Goal: Communication & Community: Answer question/provide support

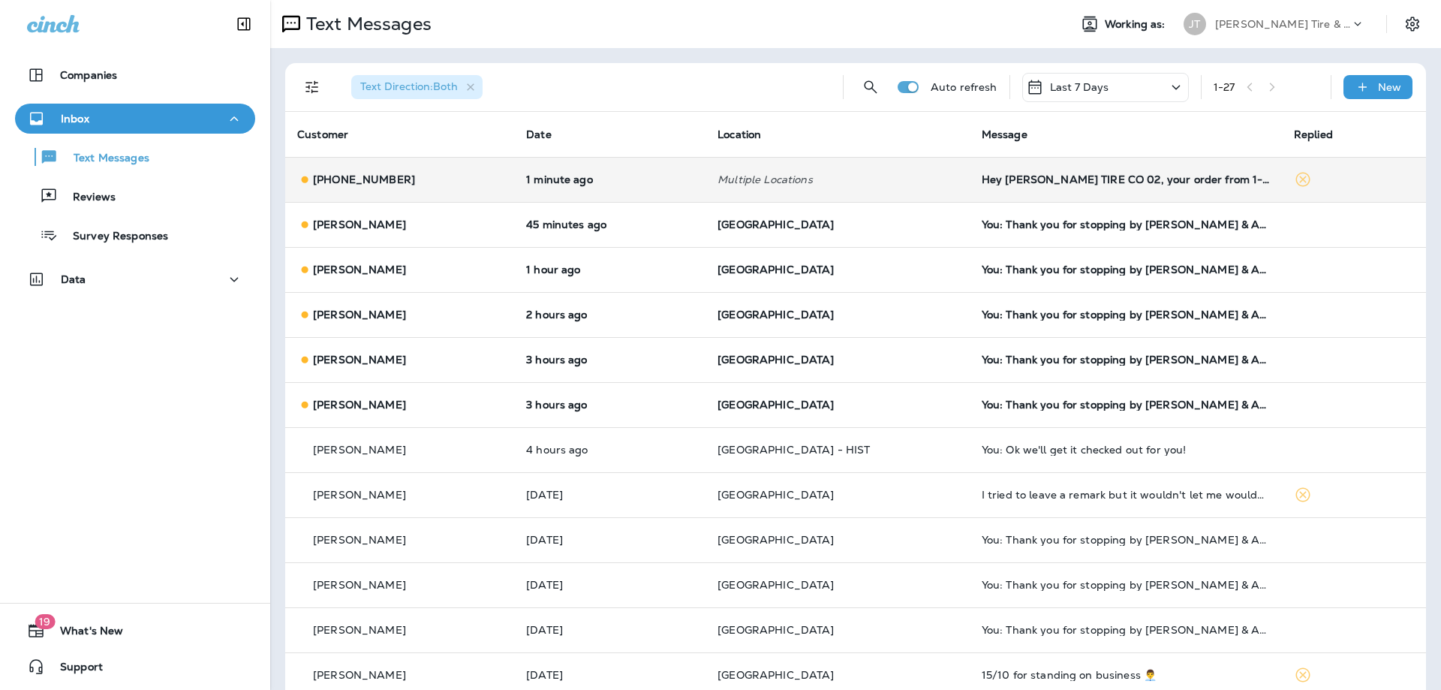
click at [468, 177] on div "[PHONE_NUMBER]" at bounding box center [399, 180] width 205 height 16
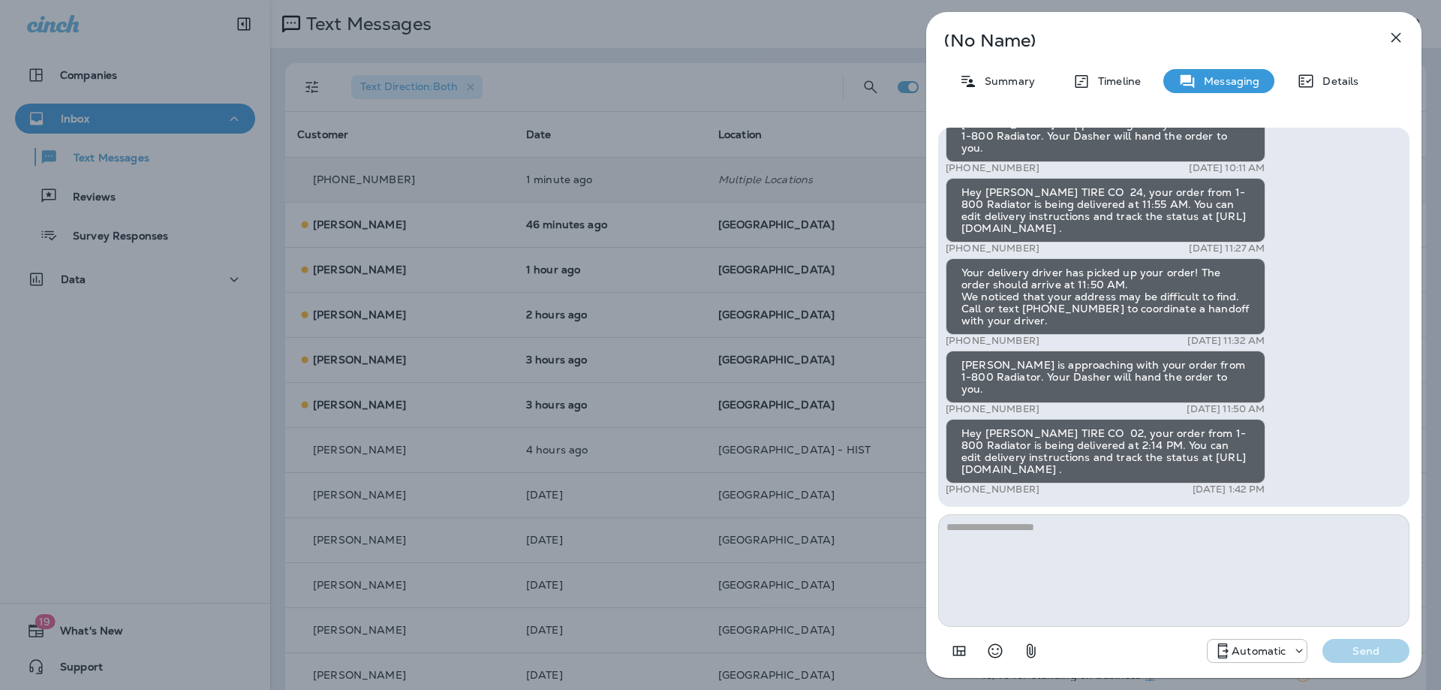
click at [1399, 38] on icon "button" at bounding box center [1396, 38] width 18 height 18
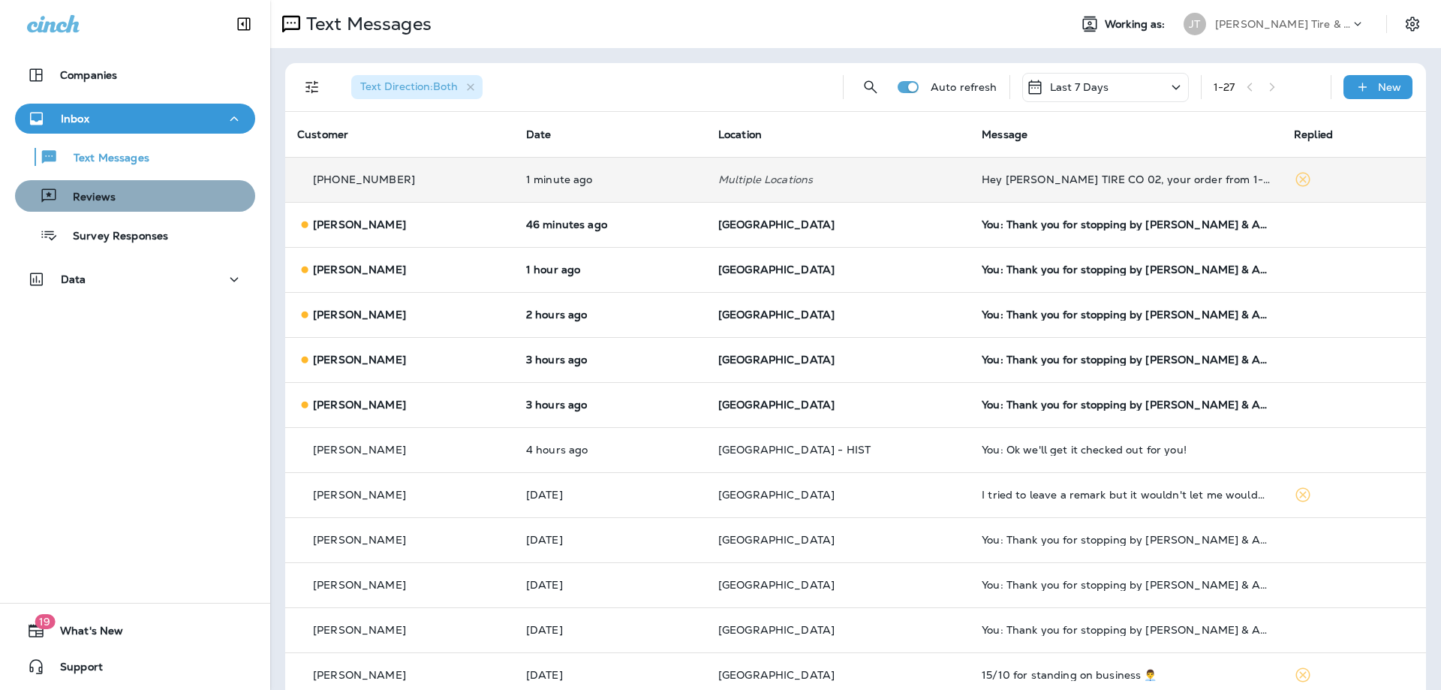
click at [100, 193] on p "Reviews" at bounding box center [87, 198] width 58 height 14
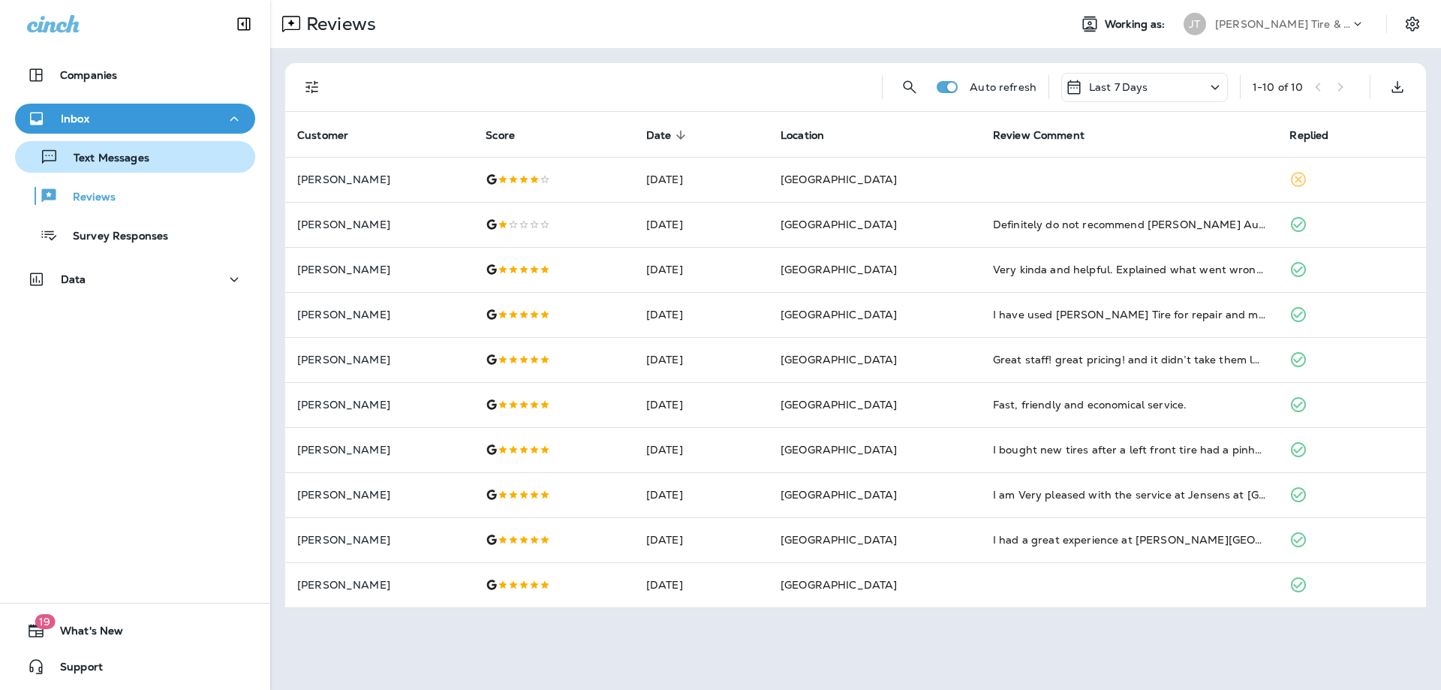
click at [91, 158] on p "Text Messages" at bounding box center [104, 159] width 91 height 14
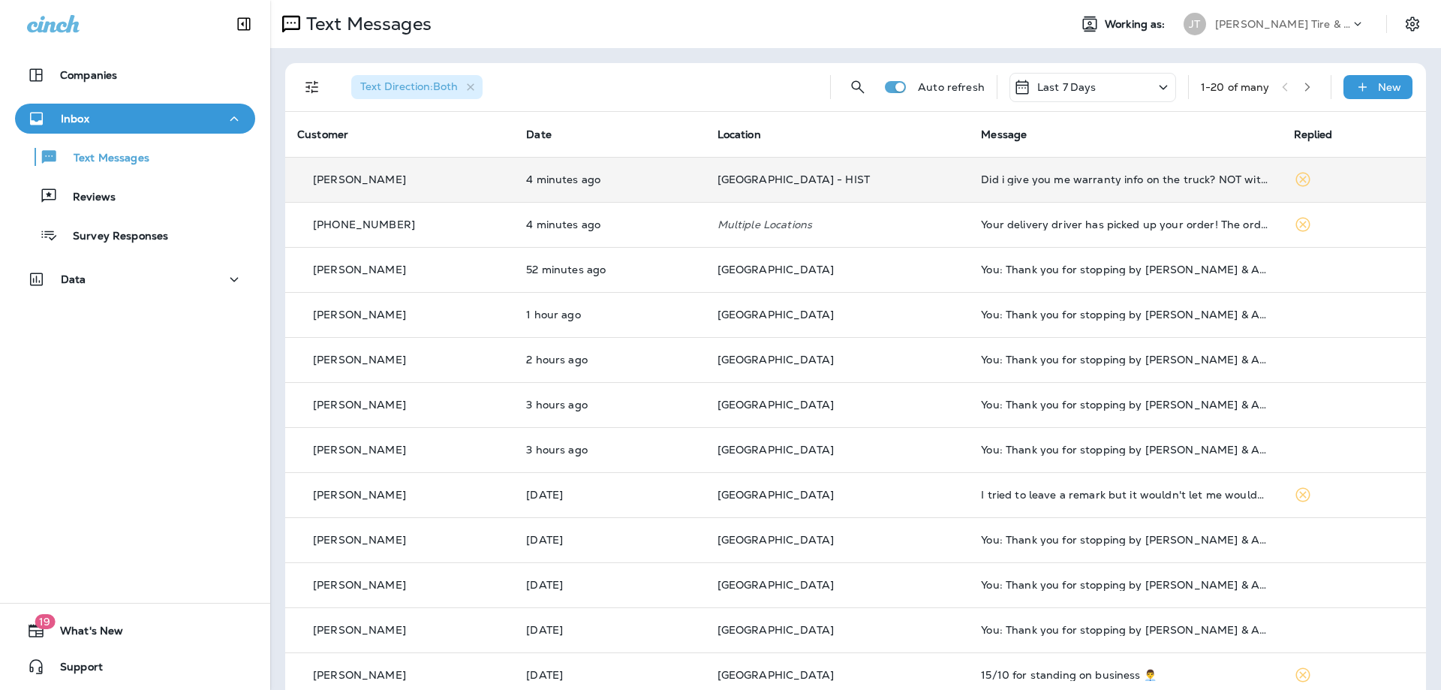
click at [663, 179] on p "4 minutes ago" at bounding box center [609, 179] width 167 height 12
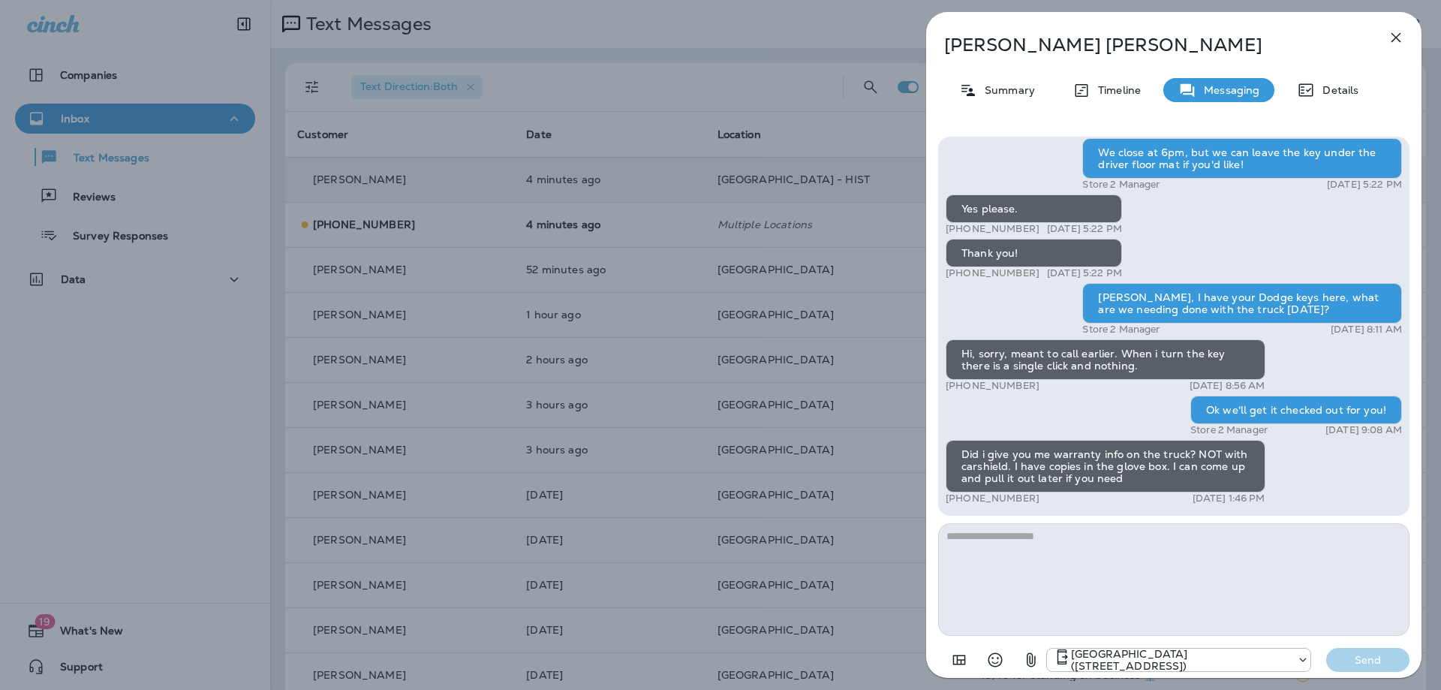
click at [1118, 561] on textarea at bounding box center [1173, 579] width 471 height 113
type textarea "**********"
click at [1375, 670] on button "Send" at bounding box center [1368, 660] width 83 height 24
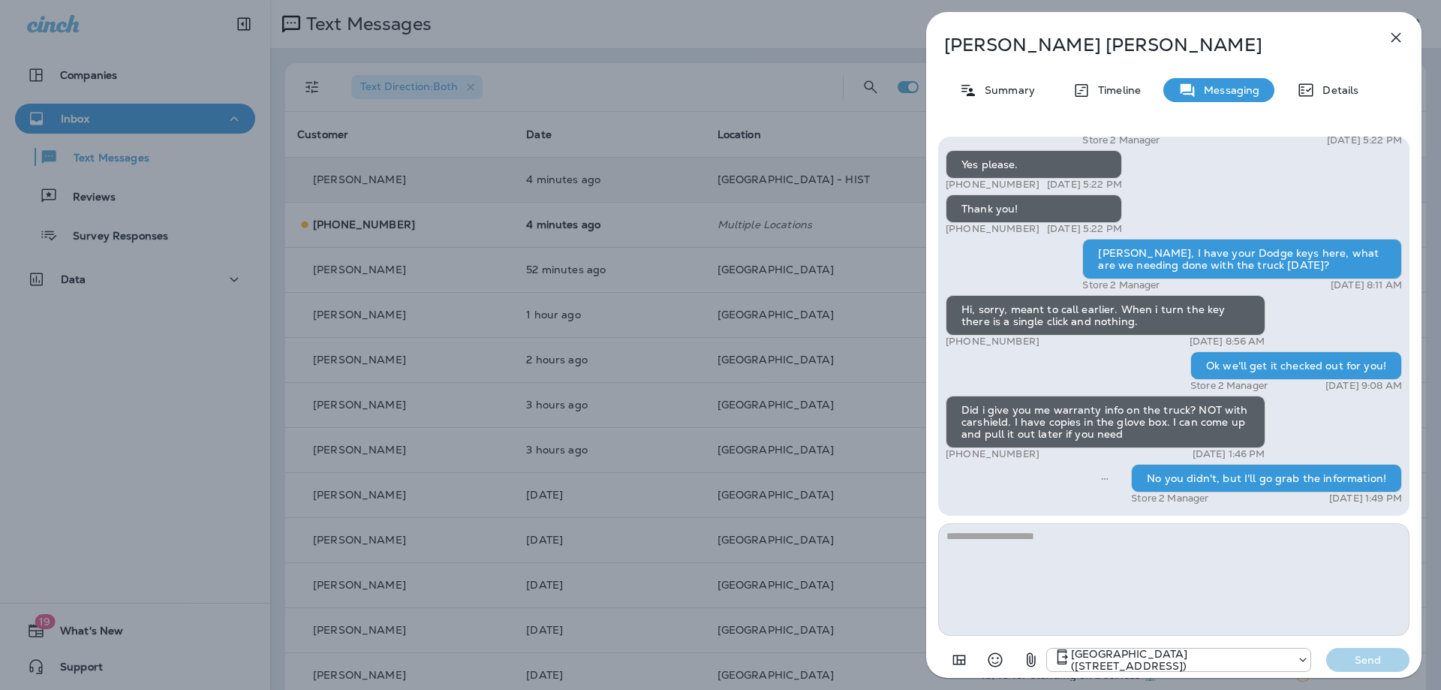
click at [1401, 29] on icon "button" at bounding box center [1396, 38] width 18 height 18
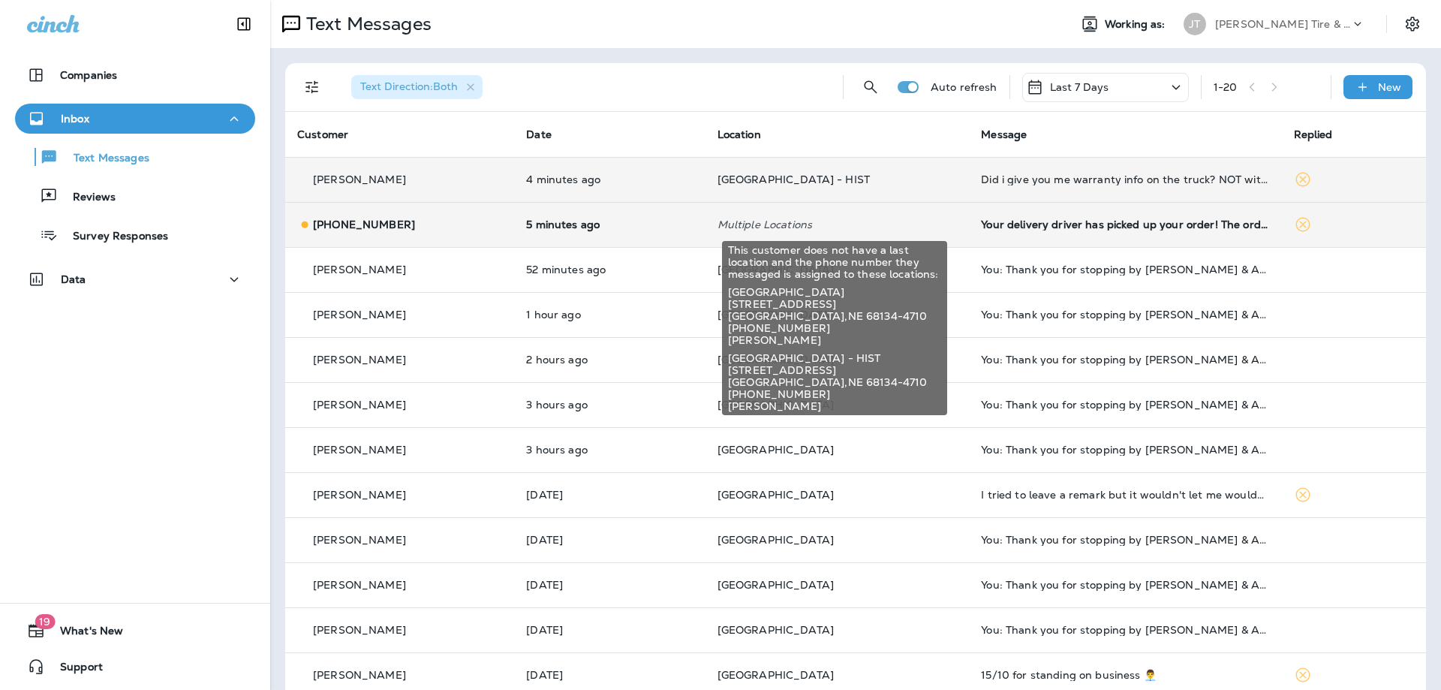
click at [858, 221] on p "Multiple Locations" at bounding box center [838, 224] width 240 height 12
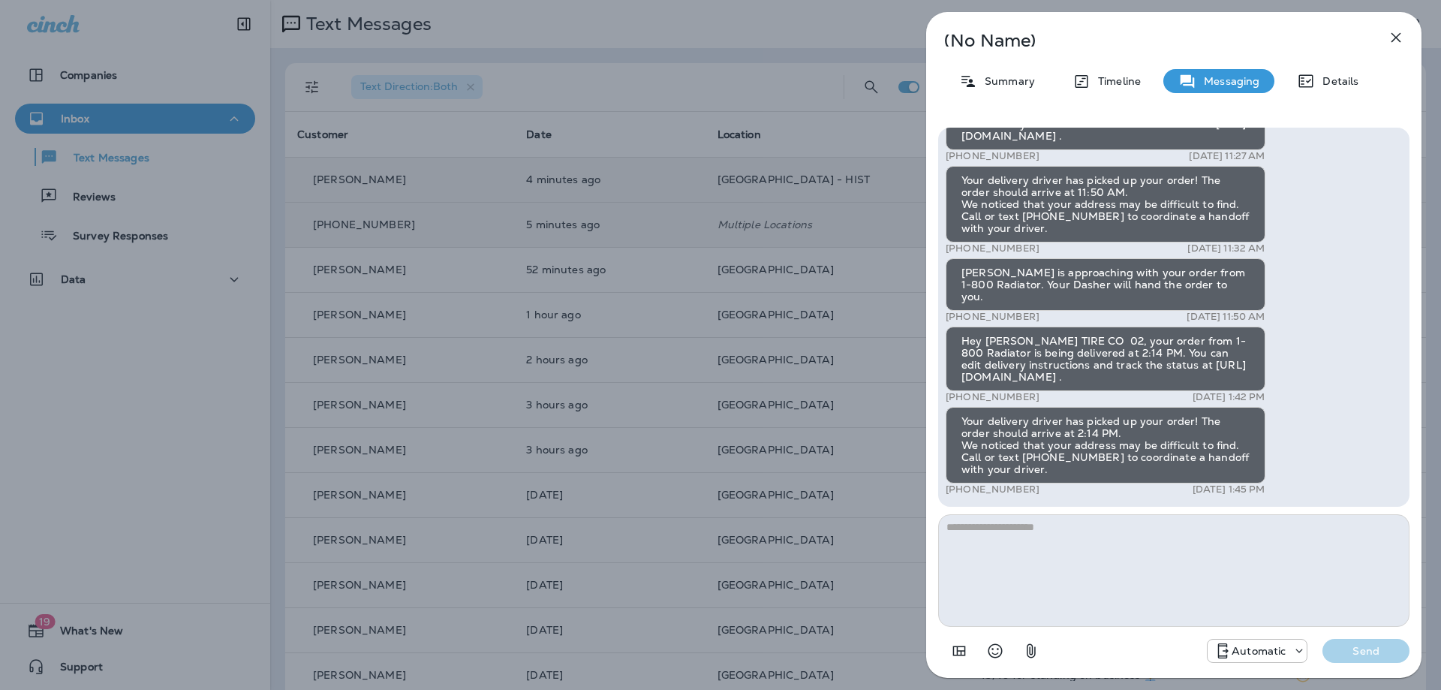
click at [1395, 35] on icon "button" at bounding box center [1396, 38] width 18 height 18
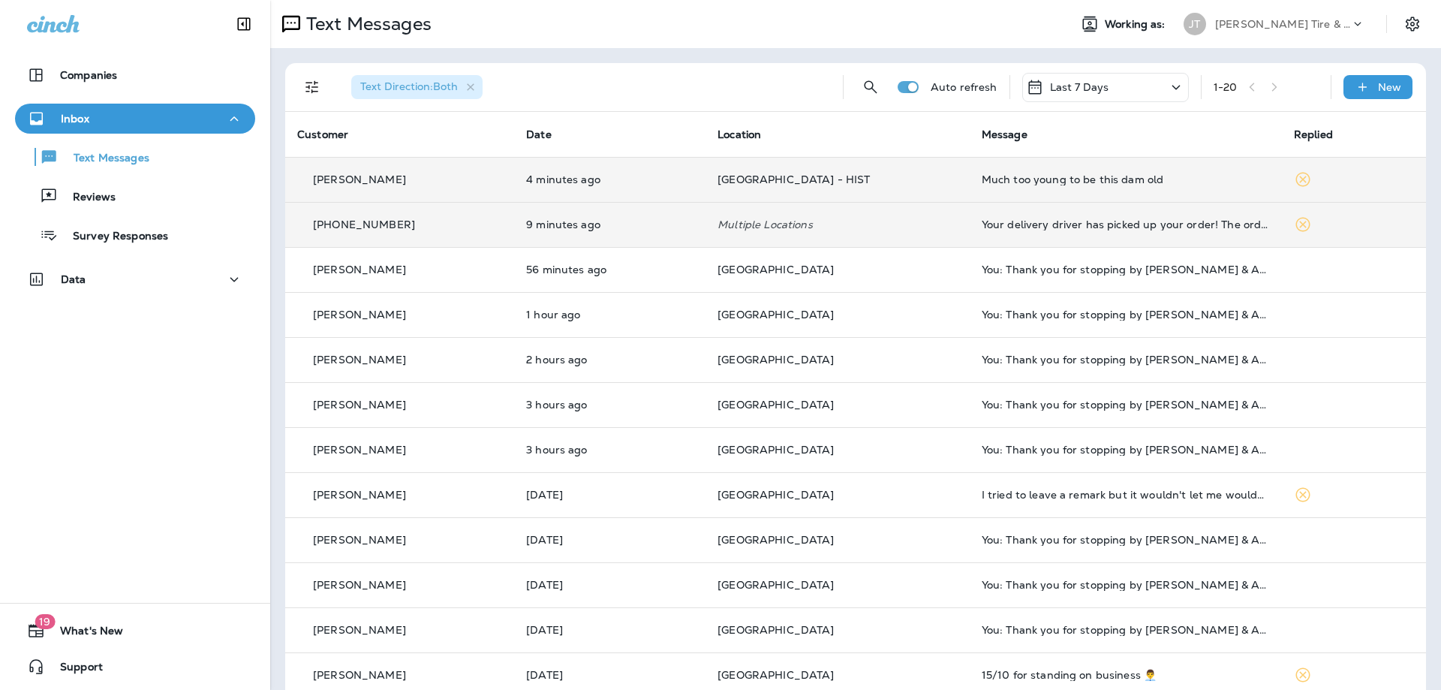
click at [950, 190] on td "[GEOGRAPHIC_DATA] - HIST" at bounding box center [838, 179] width 264 height 45
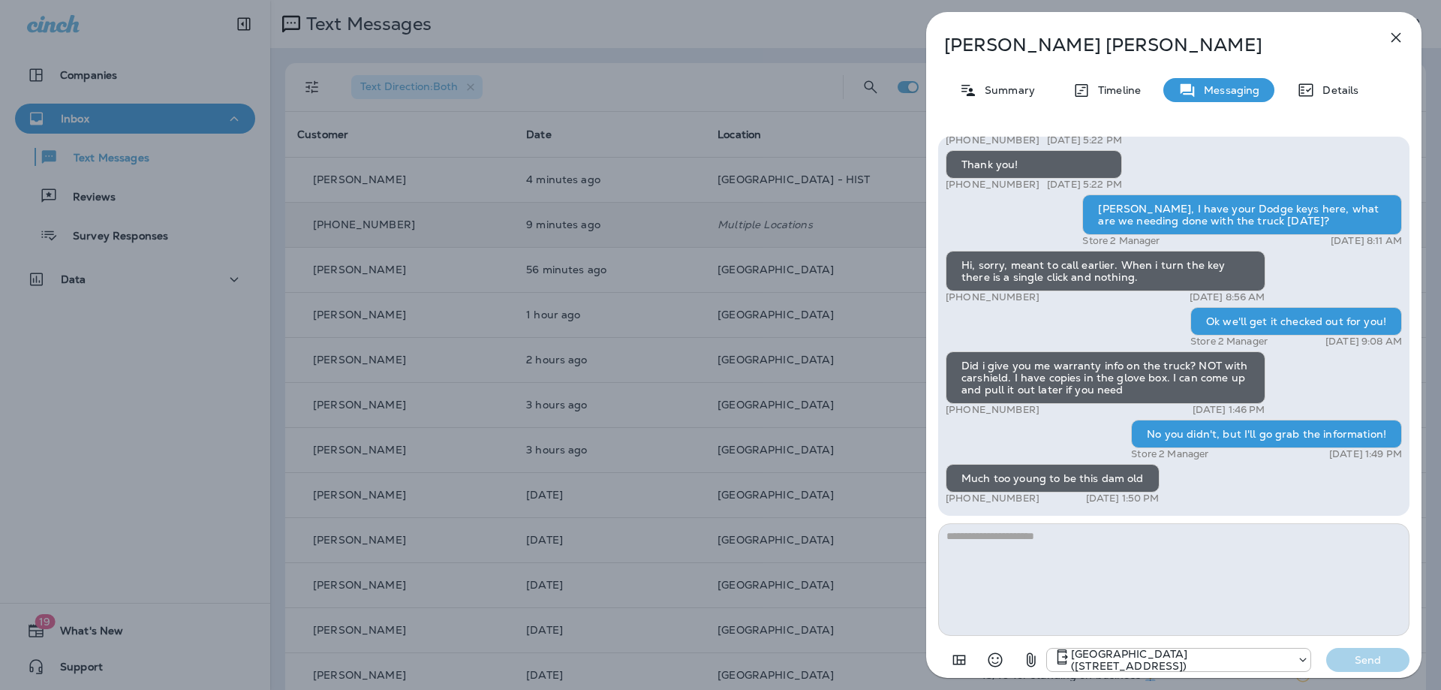
click at [1027, 565] on textarea at bounding box center [1173, 579] width 471 height 113
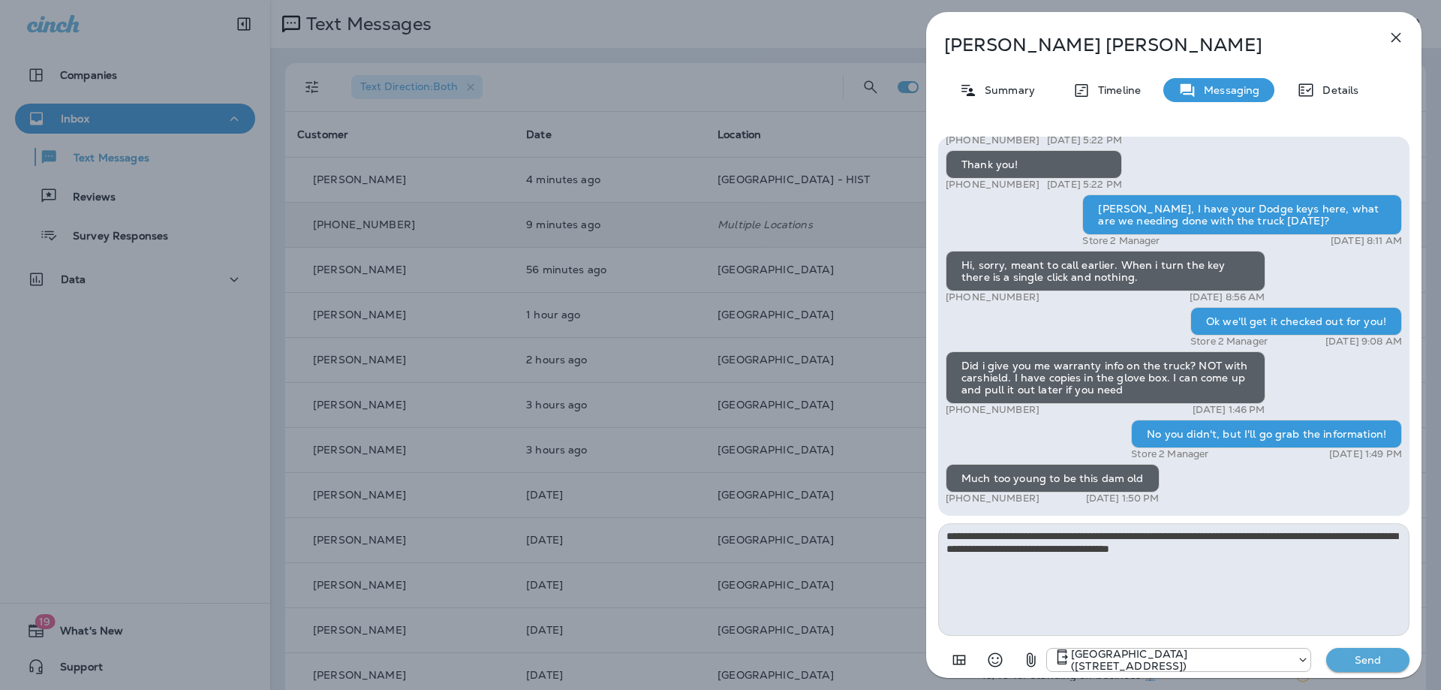
type textarea "**********"
click at [1370, 658] on p "Send" at bounding box center [1368, 660] width 63 height 14
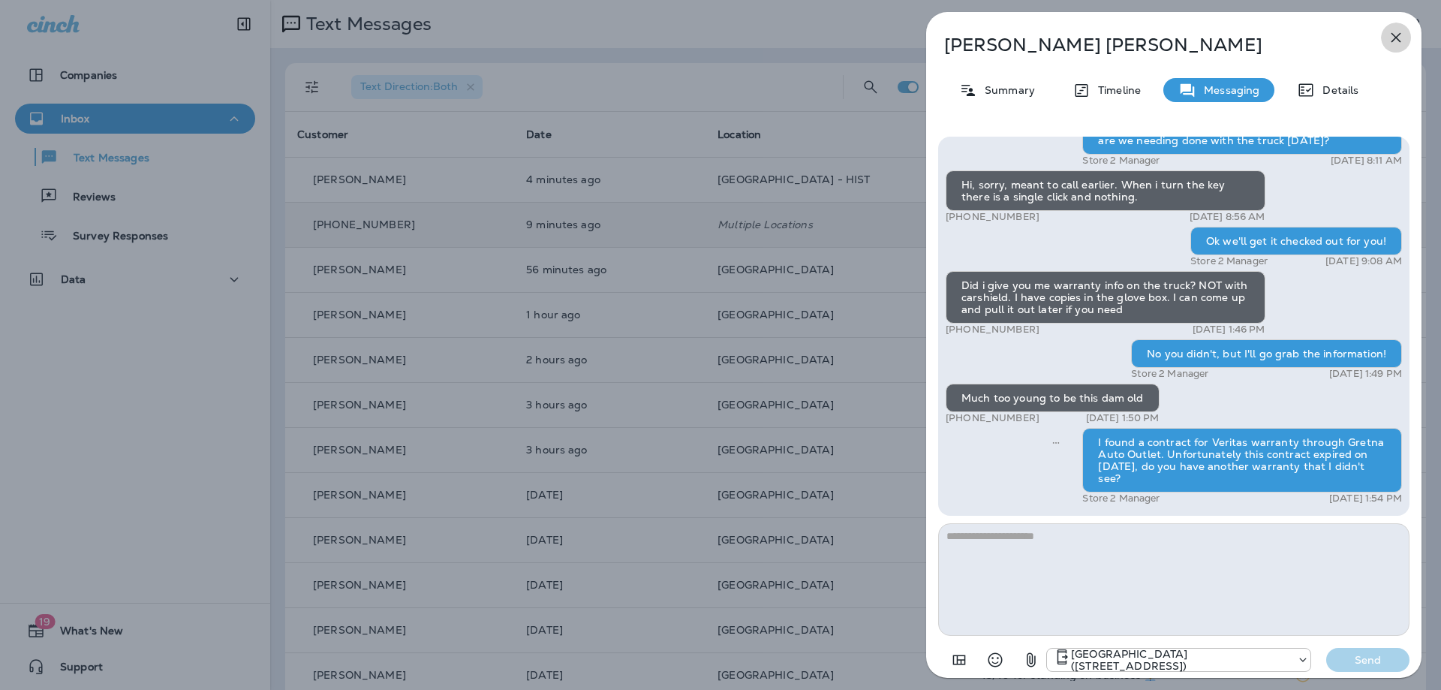
click at [1395, 40] on icon "button" at bounding box center [1397, 38] width 10 height 10
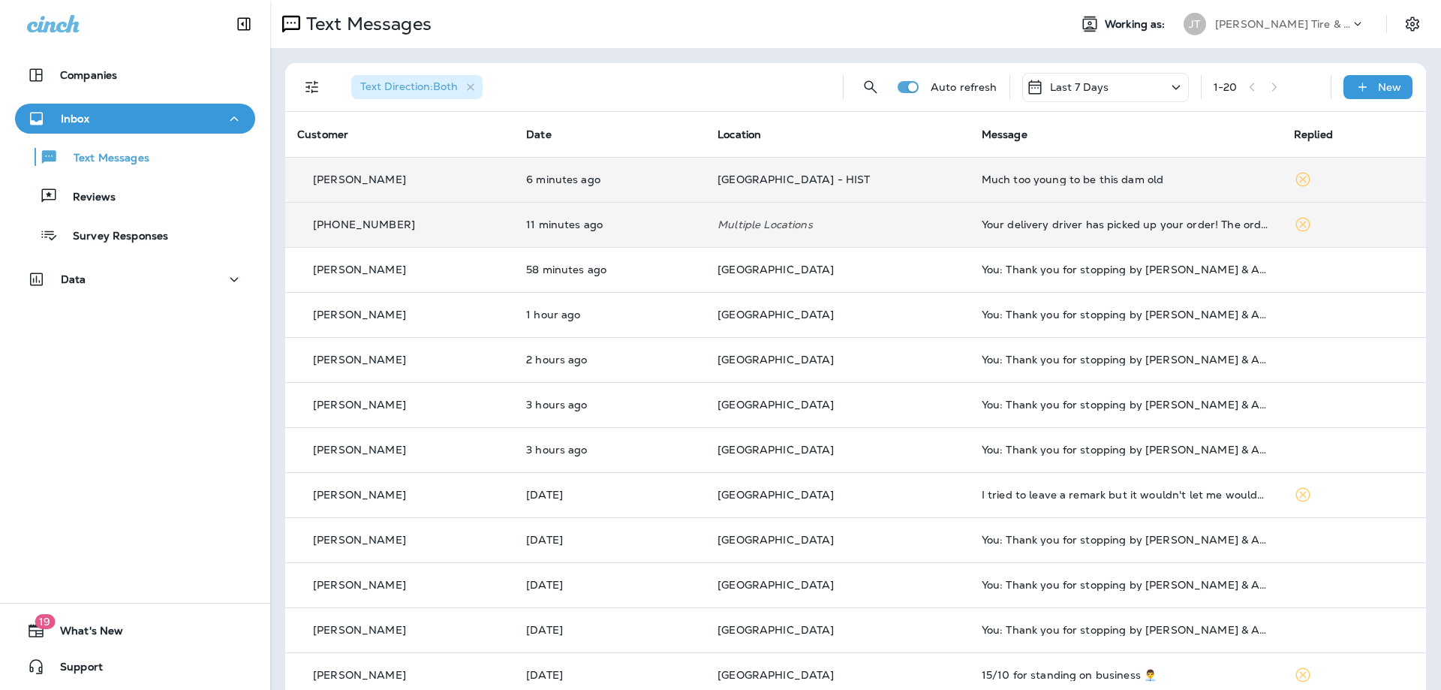
click at [1232, 198] on td "Much too young to be this dam old" at bounding box center [1126, 179] width 312 height 45
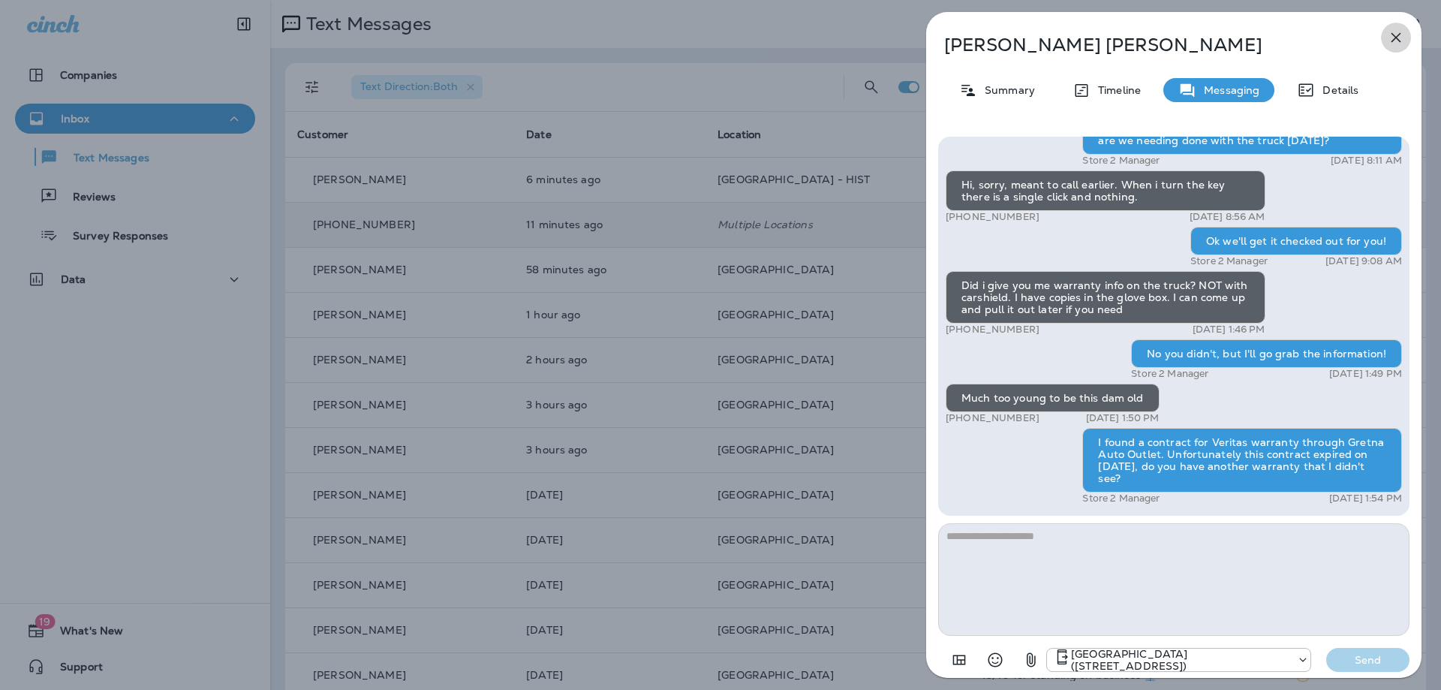
click at [1396, 37] on icon "button" at bounding box center [1397, 38] width 10 height 10
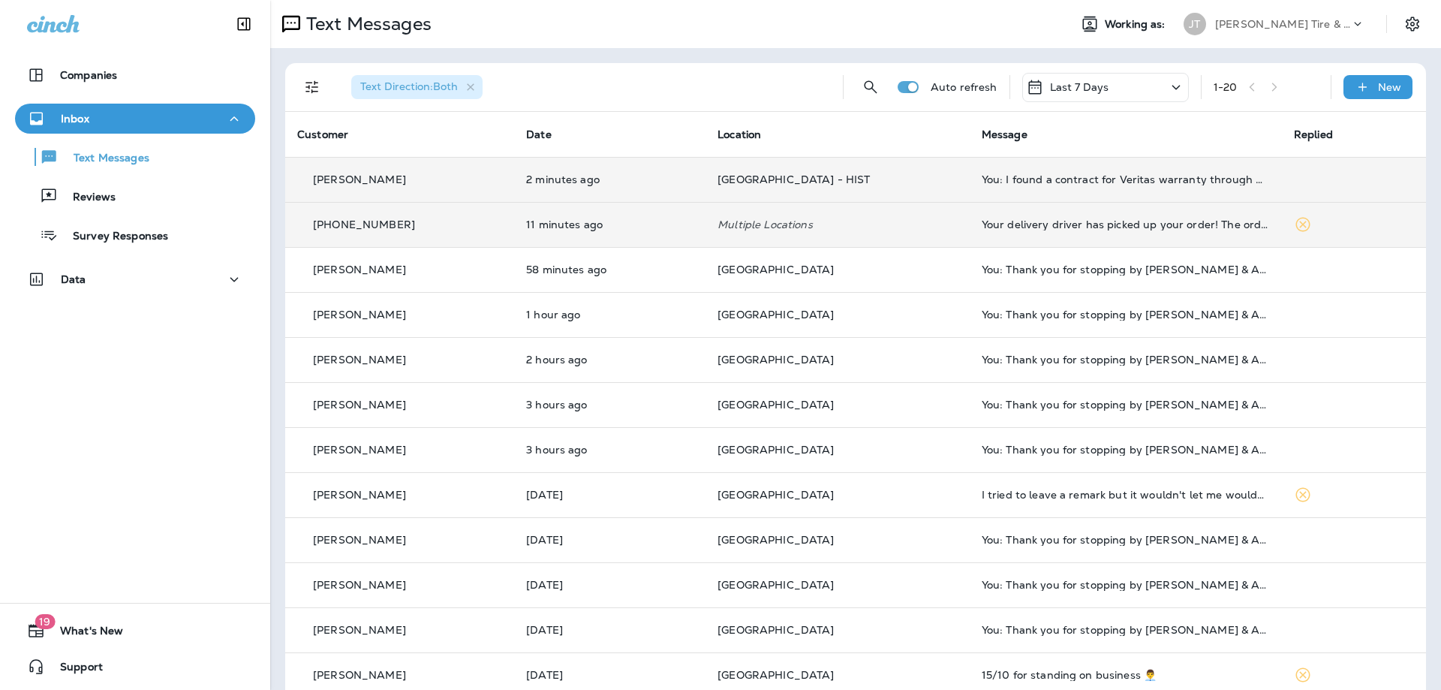
click at [916, 175] on p "[GEOGRAPHIC_DATA] - HIST" at bounding box center [838, 179] width 240 height 12
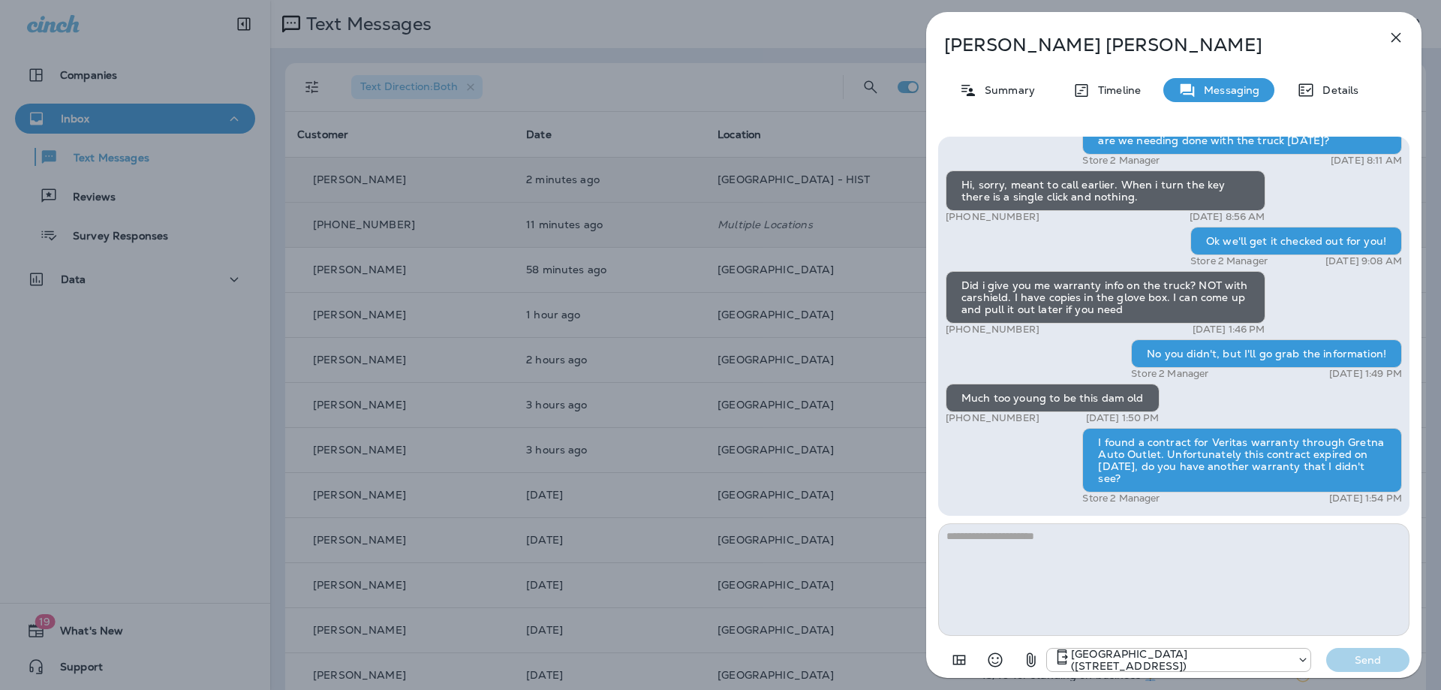
click at [1397, 36] on icon "button" at bounding box center [1397, 38] width 10 height 10
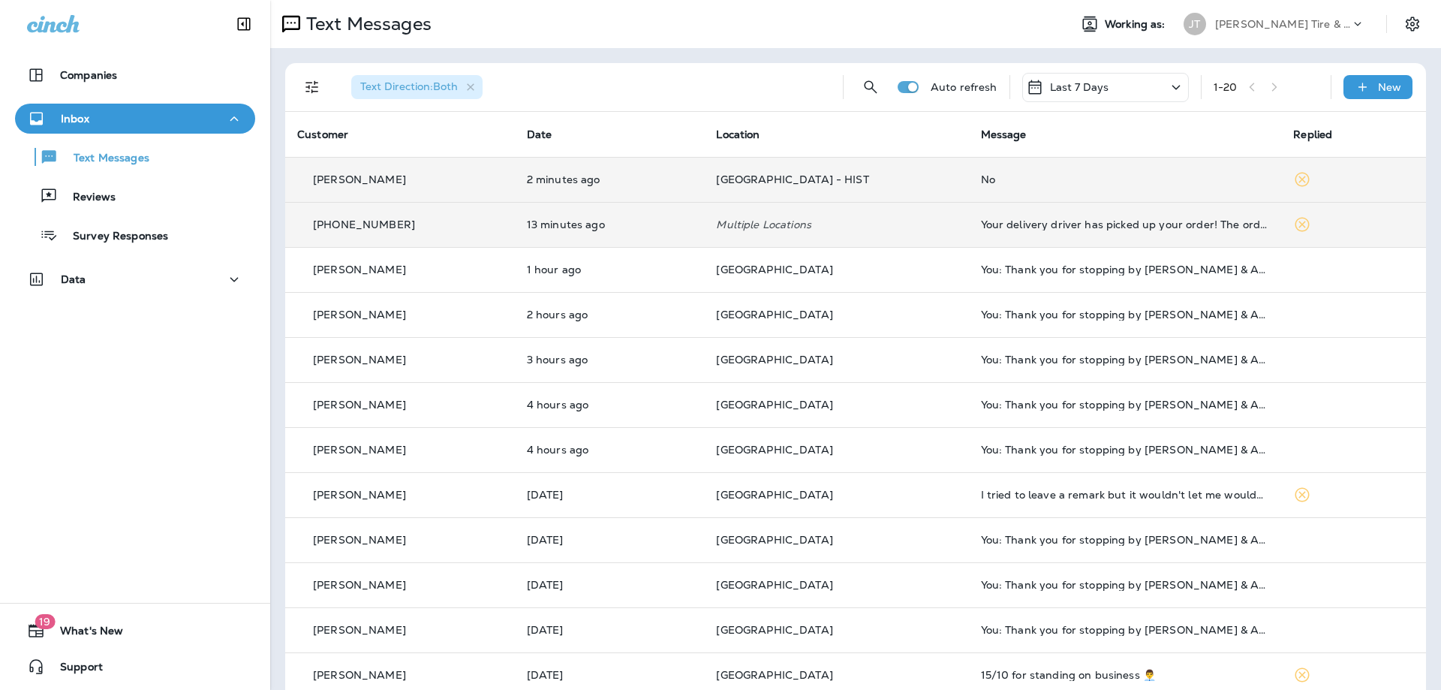
click at [899, 180] on p "[GEOGRAPHIC_DATA] - HIST" at bounding box center [836, 179] width 240 height 12
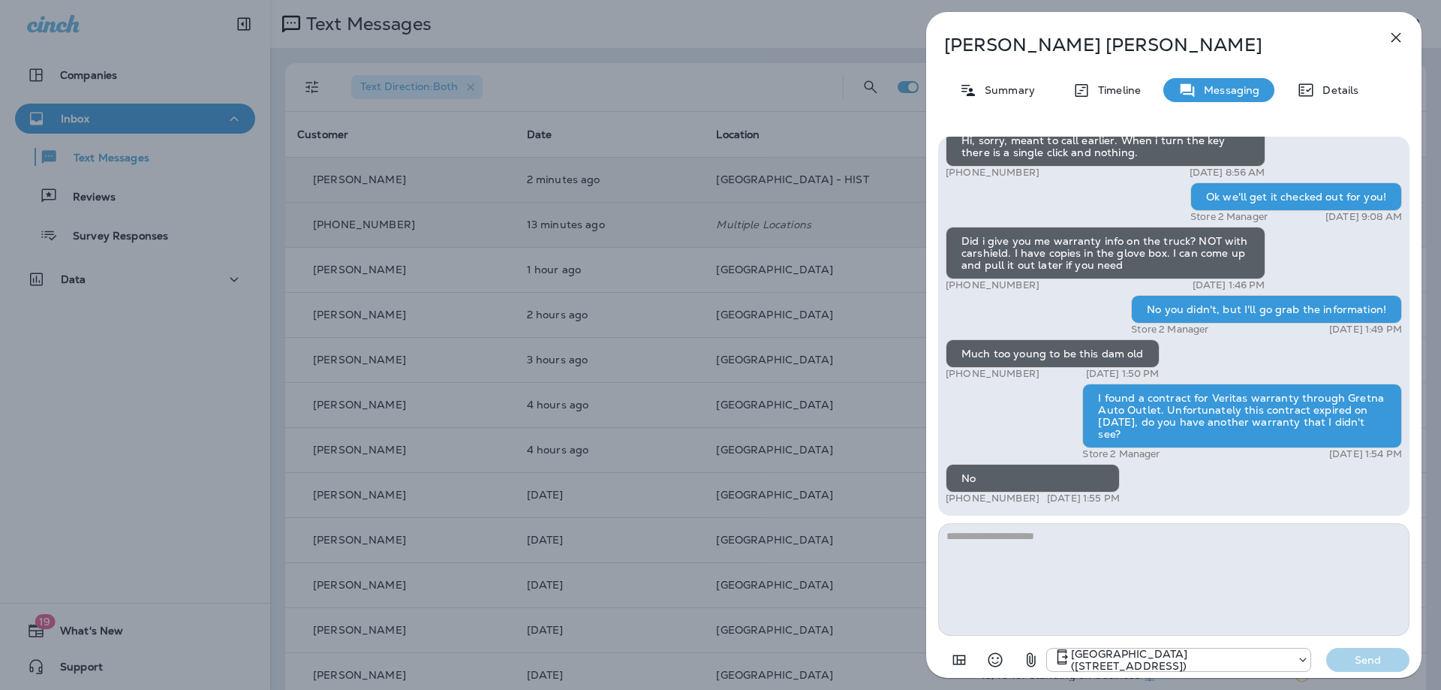
click at [1393, 38] on icon "button" at bounding box center [1396, 38] width 18 height 18
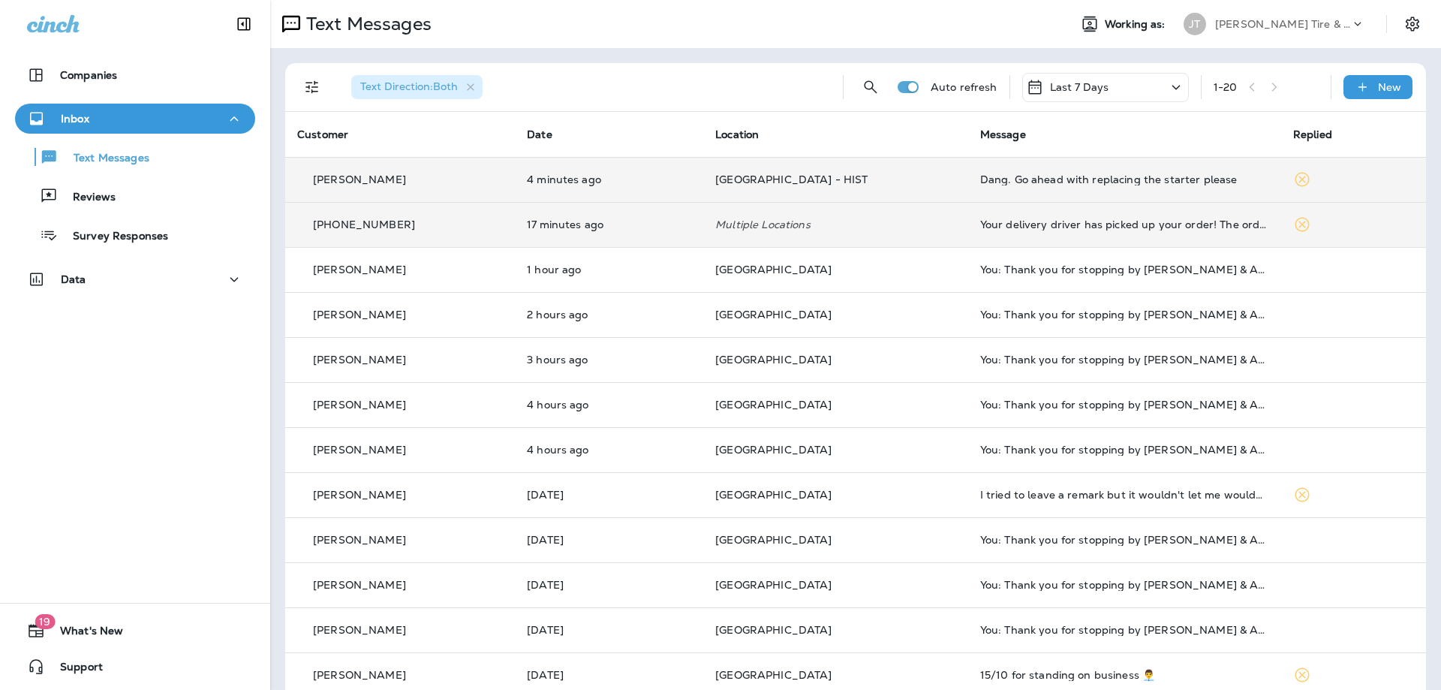
click at [889, 179] on p "[GEOGRAPHIC_DATA] - HIST" at bounding box center [835, 179] width 241 height 12
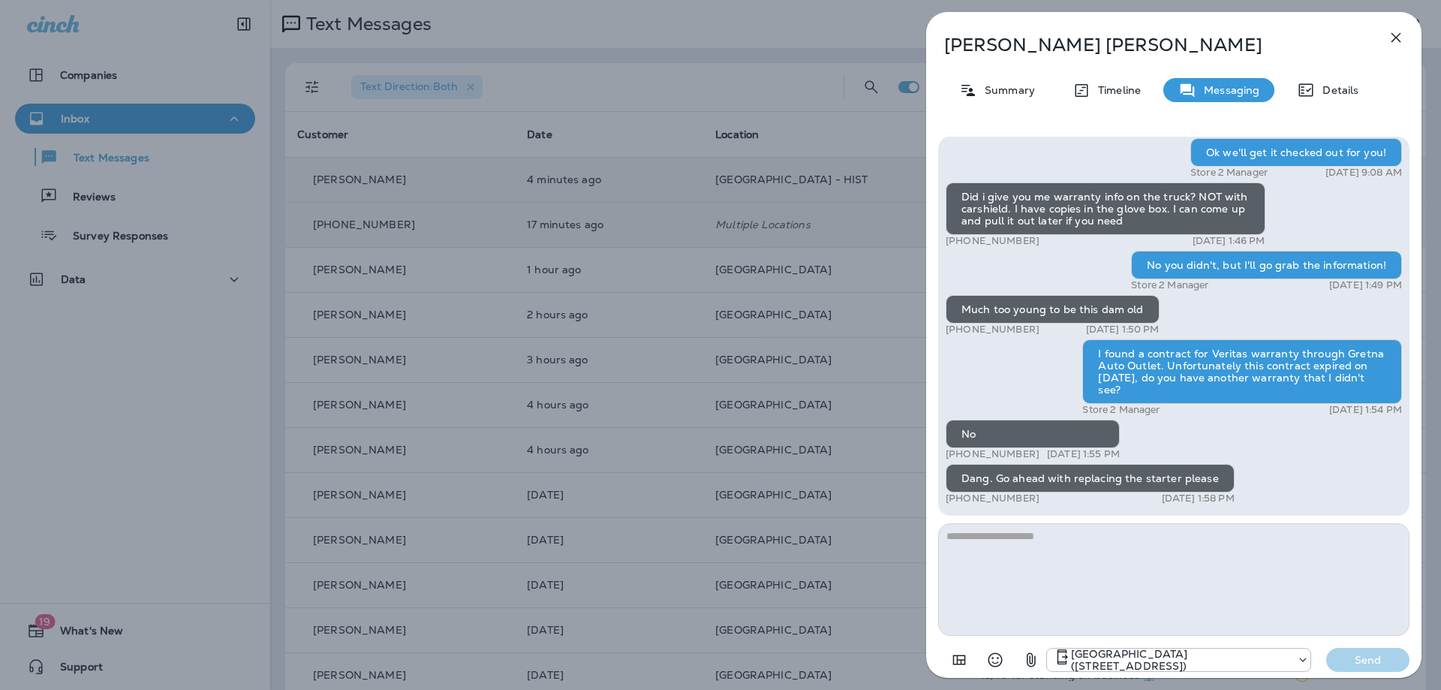
click at [1041, 550] on textarea at bounding box center [1173, 579] width 471 height 113
type textarea "**********"
click at [1387, 658] on p "Send" at bounding box center [1368, 660] width 63 height 14
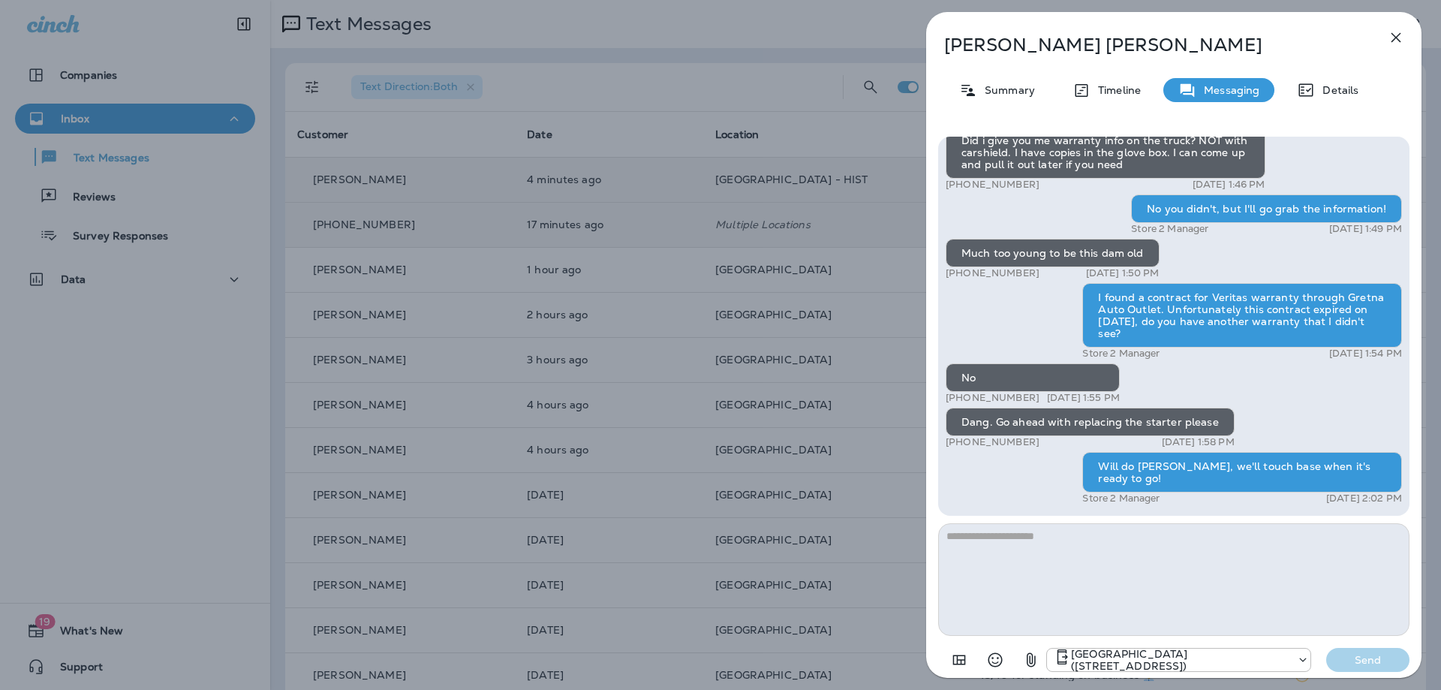
click at [1397, 36] on icon "button" at bounding box center [1397, 38] width 10 height 10
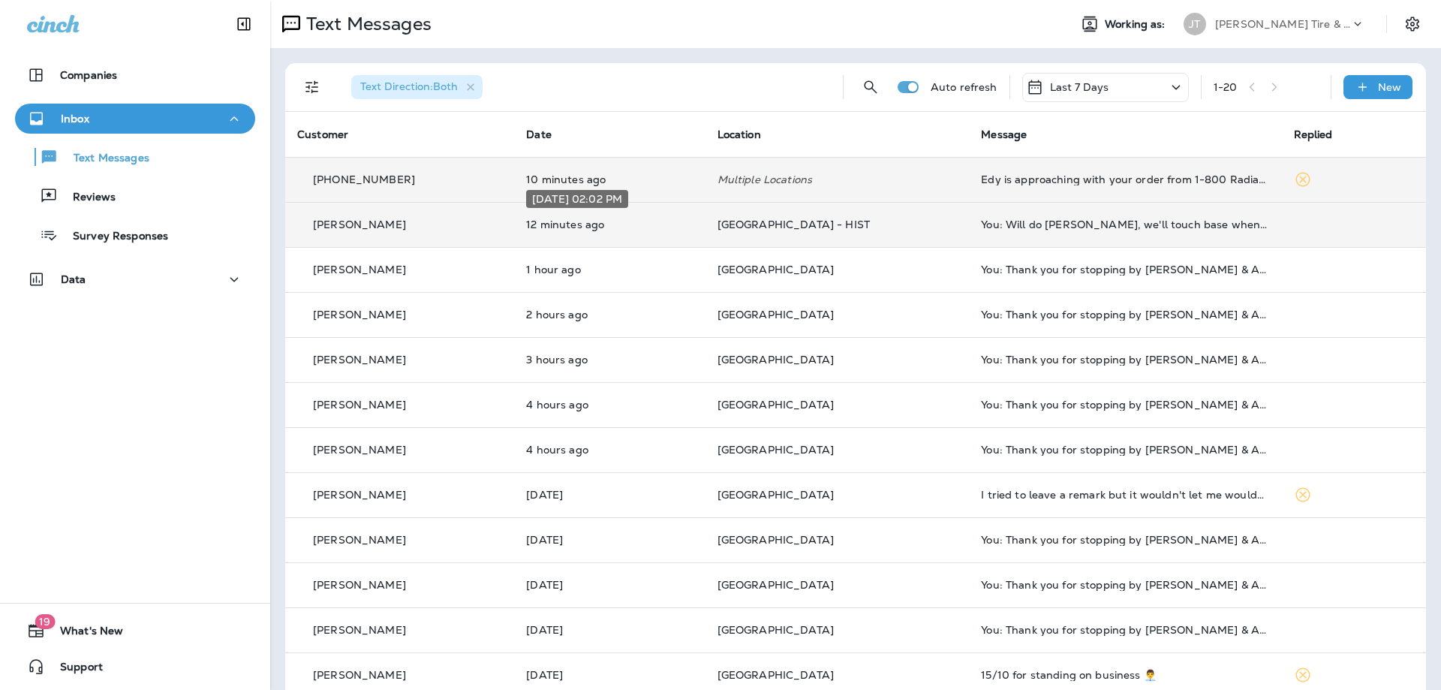
click at [641, 227] on p "12 minutes ago" at bounding box center [609, 224] width 167 height 12
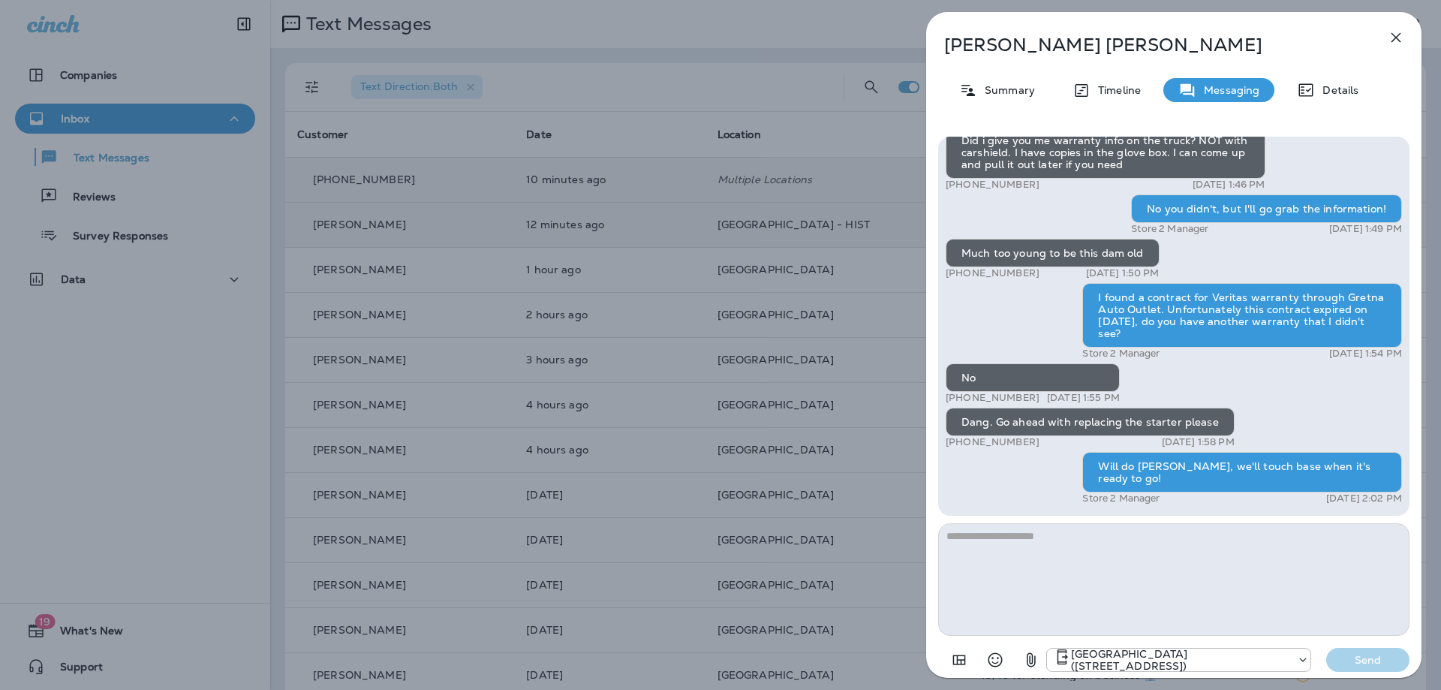
click at [1393, 34] on icon "button" at bounding box center [1397, 38] width 10 height 10
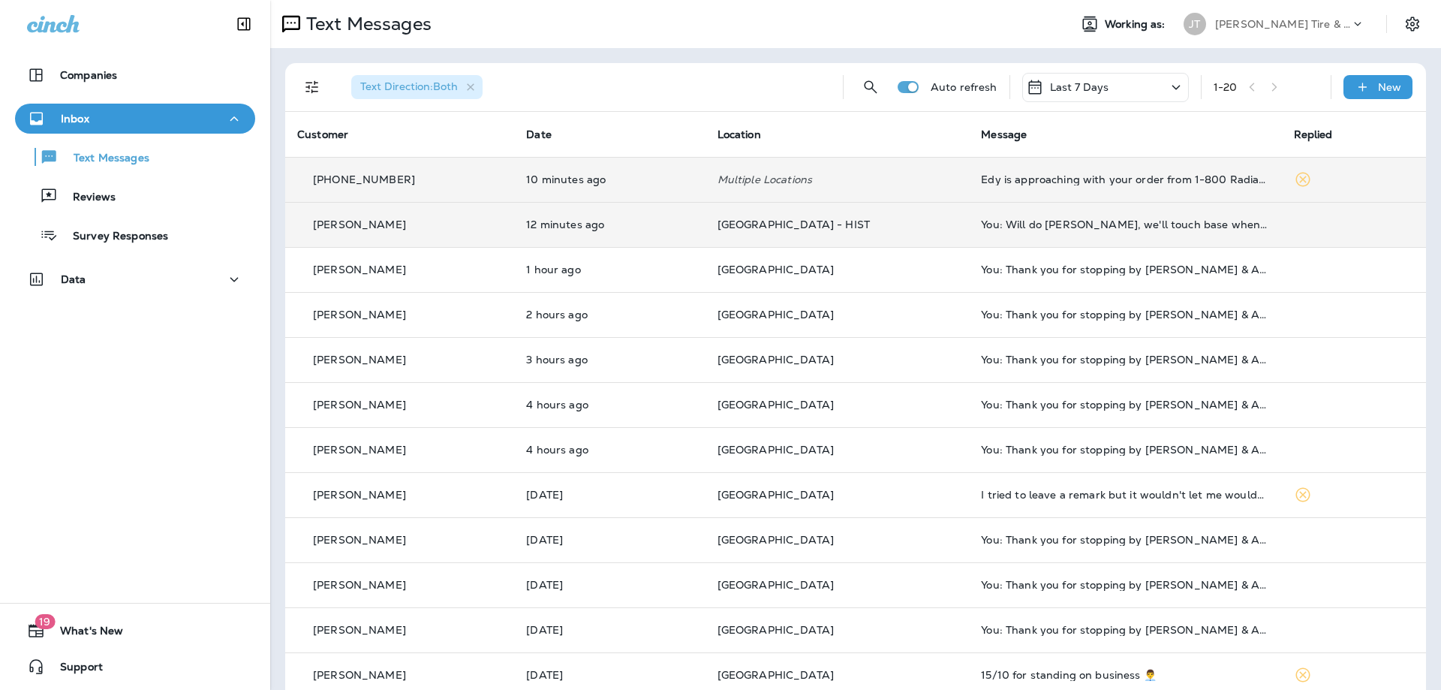
click at [899, 182] on div at bounding box center [720, 345] width 1441 height 690
click at [969, 190] on td "Edy is approaching with your order from 1-800 Radiator. Your Dasher will hand t…" at bounding box center [1125, 179] width 313 height 45
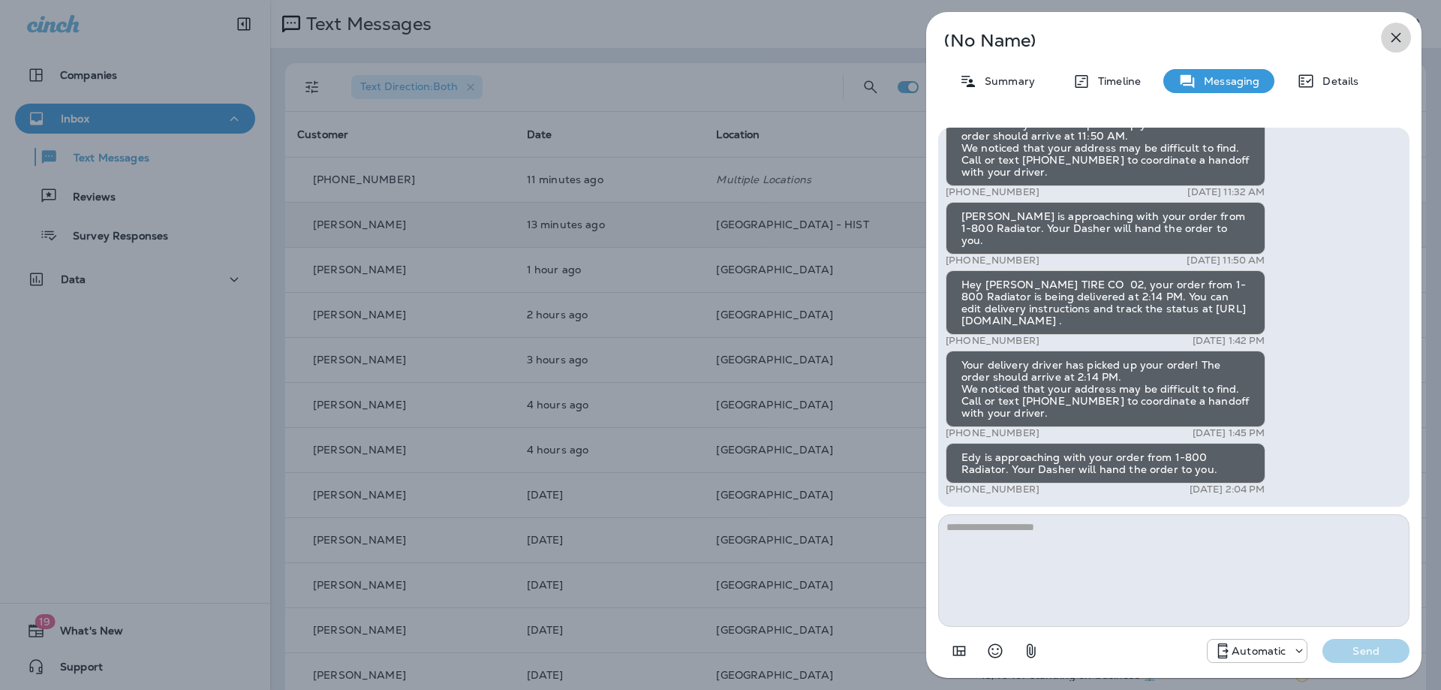
click at [1395, 44] on icon "button" at bounding box center [1396, 38] width 18 height 18
